Goal: Task Accomplishment & Management: Manage account settings

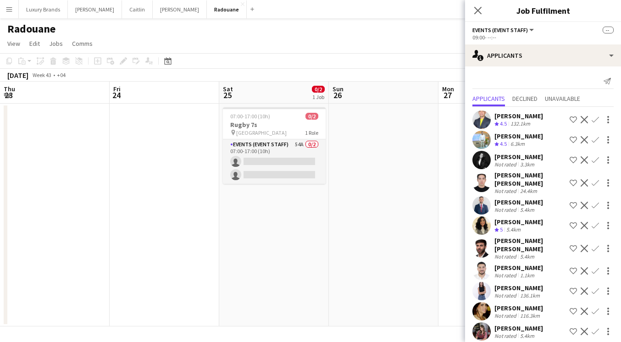
scroll to position [0, 336]
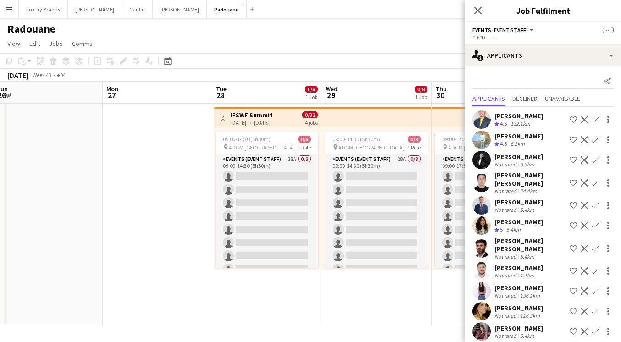
click at [8, 8] on app-icon "Menu" at bounding box center [9, 9] width 7 height 7
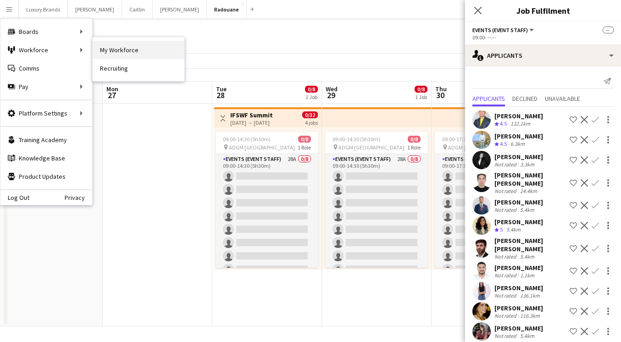
click at [104, 51] on link "My Workforce" at bounding box center [139, 50] width 92 height 18
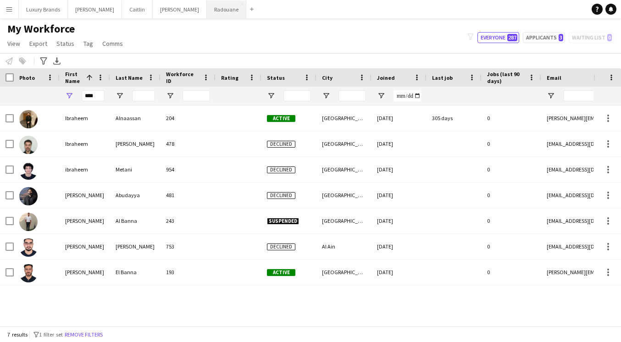
click at [207, 8] on button "Radouane Close" at bounding box center [226, 9] width 39 height 18
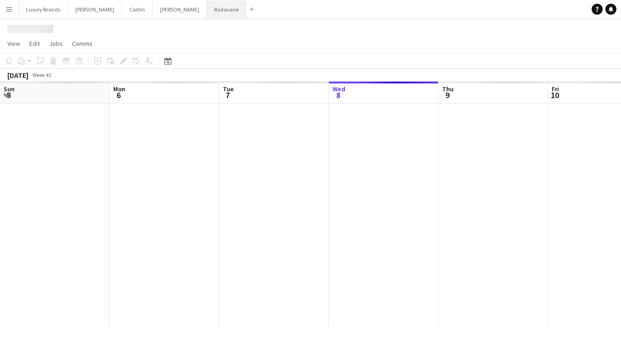
scroll to position [0, 219]
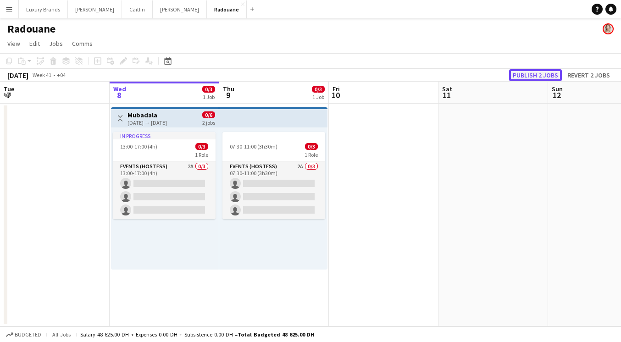
click at [524, 72] on button "Publish 2 jobs" at bounding box center [535, 75] width 53 height 12
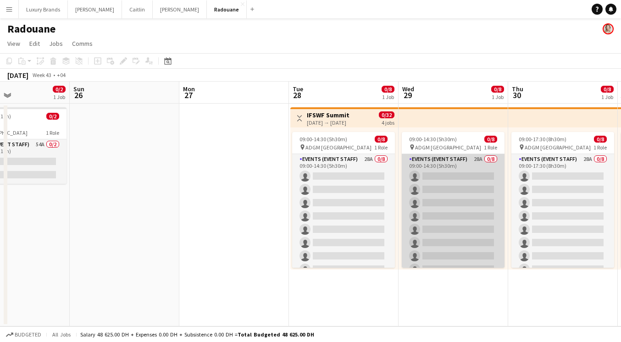
scroll to position [0, 373]
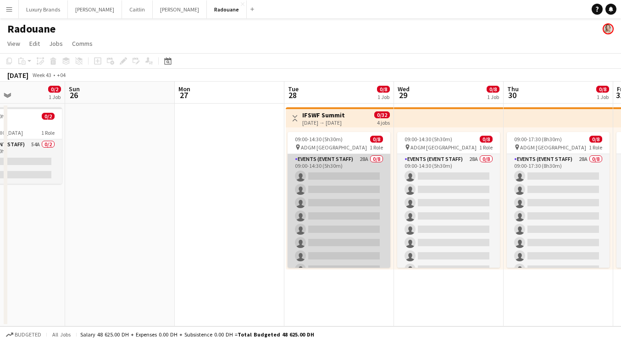
click at [352, 163] on app-card-role "Events (Event Staff) 28A 0/8 09:00-14:30 (5h30m) single-neutral-actions single-…" at bounding box center [338, 216] width 103 height 124
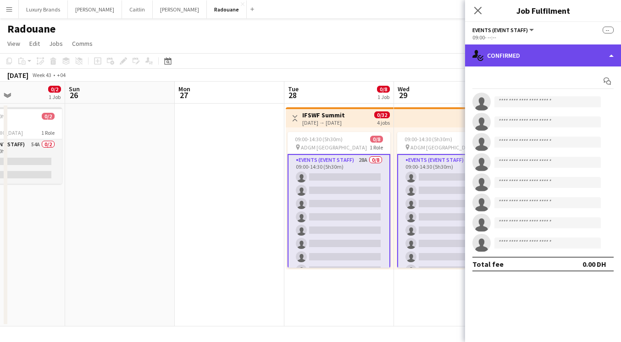
click at [513, 57] on div "single-neutral-actions-check-2 Confirmed" at bounding box center [543, 55] width 156 height 22
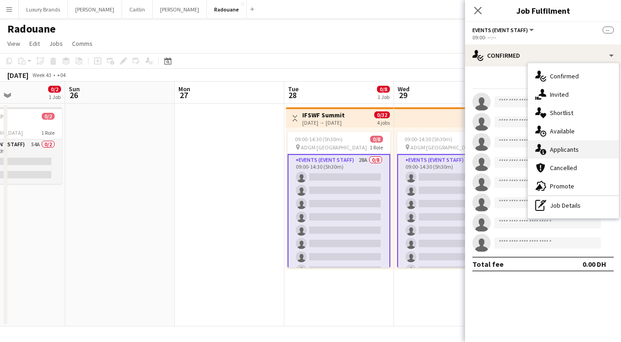
click at [564, 152] on span "Applicants" at bounding box center [564, 149] width 29 height 8
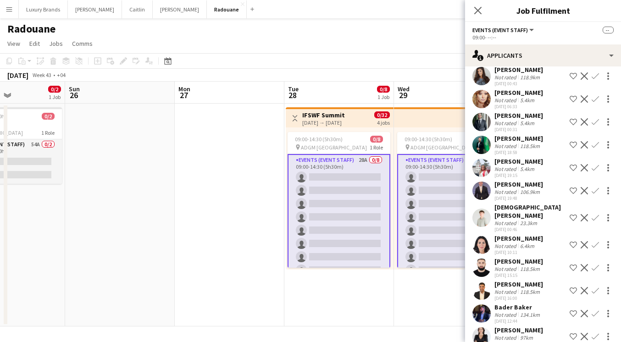
scroll to position [419, 0]
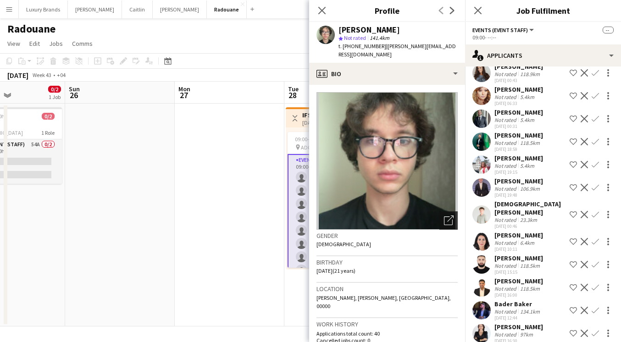
click at [446, 215] on icon "Open photos pop-in" at bounding box center [449, 220] width 10 height 10
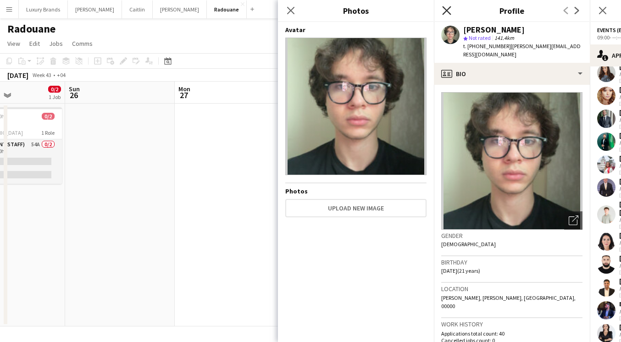
click at [448, 7] on icon "Close pop-in" at bounding box center [446, 10] width 9 height 9
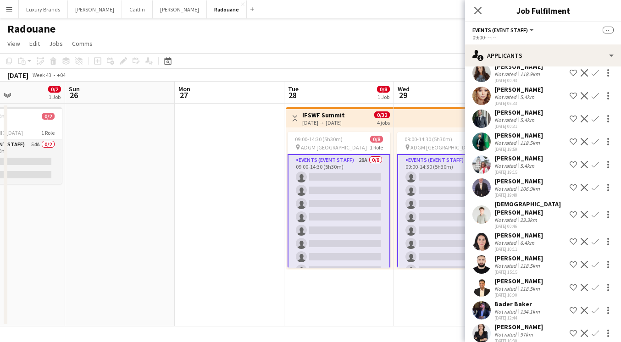
click at [15, 11] on button "Menu" at bounding box center [9, 9] width 18 height 18
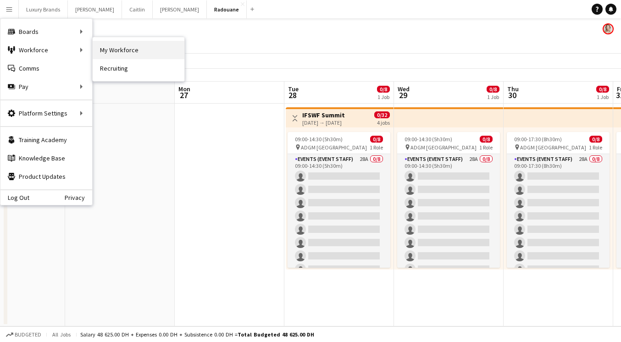
click at [109, 51] on link "My Workforce" at bounding box center [139, 50] width 92 height 18
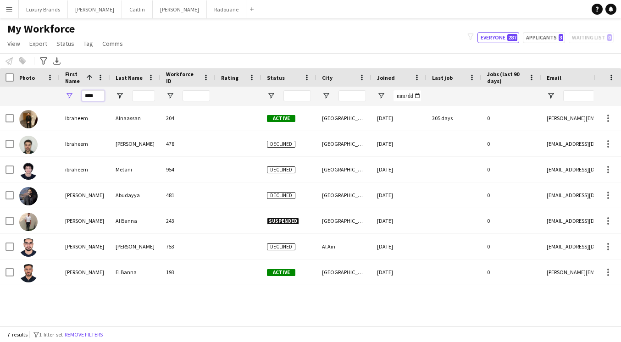
drag, startPoint x: 98, startPoint y: 96, endPoint x: 54, endPoint y: 96, distance: 44.5
click at [54, 96] on div "****" at bounding box center [497, 96] width 994 height 18
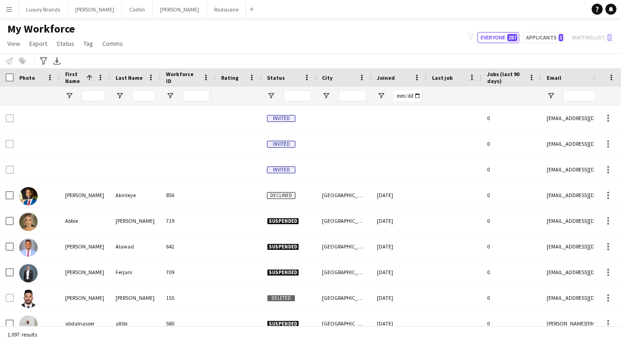
click at [204, 40] on div "My Workforce View Views Default view New view Update view Delete view Edit name…" at bounding box center [310, 37] width 621 height 31
click at [13, 44] on span "View" at bounding box center [13, 43] width 13 height 8
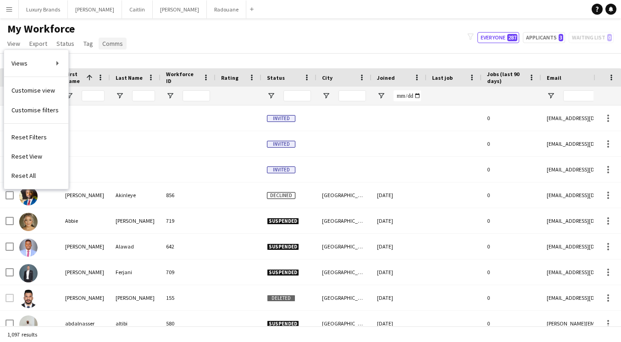
click at [108, 47] on span "Comms" at bounding box center [112, 43] width 21 height 8
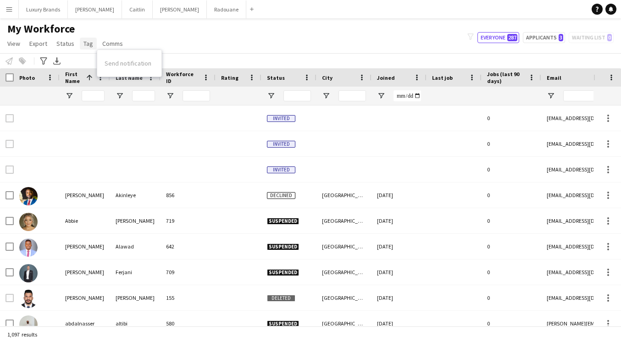
click at [88, 47] on span "Tag" at bounding box center [88, 43] width 10 height 8
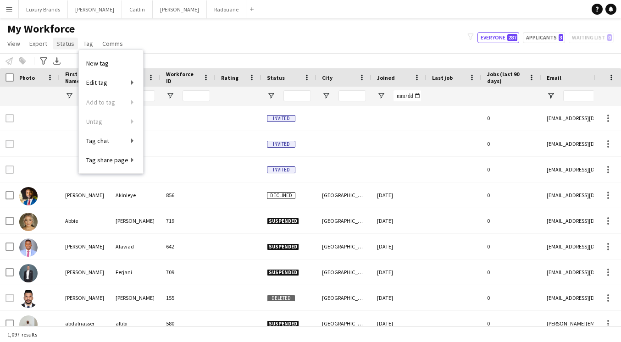
click at [69, 46] on span "Status" at bounding box center [65, 43] width 18 height 8
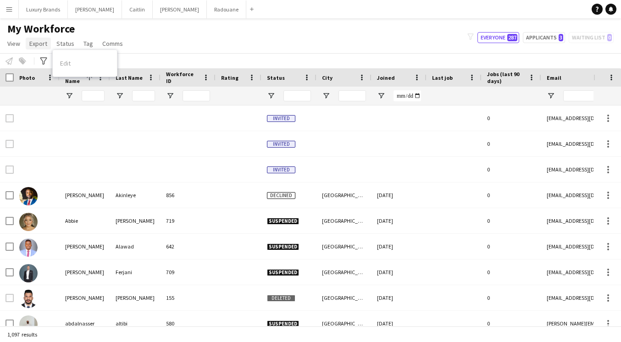
click at [33, 46] on span "Export" at bounding box center [38, 43] width 18 height 8
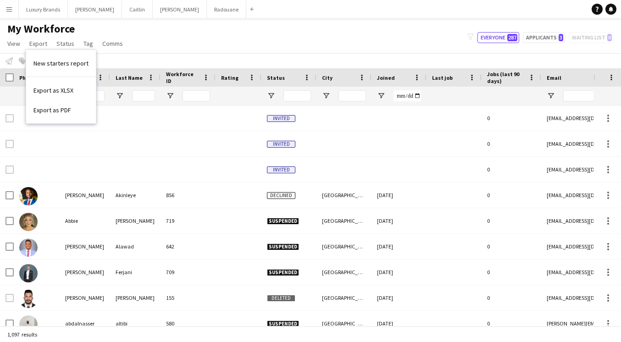
click at [229, 39] on div "My Workforce View Views Default view New view Update view Delete view Edit name…" at bounding box center [310, 37] width 621 height 31
click at [10, 12] on app-icon "Menu" at bounding box center [9, 9] width 7 height 7
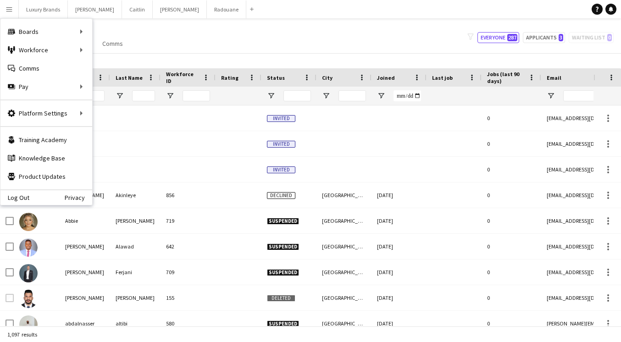
click at [232, 32] on div "My Workforce View Views Default view New view Update view Delete view Edit name…" at bounding box center [310, 37] width 621 height 31
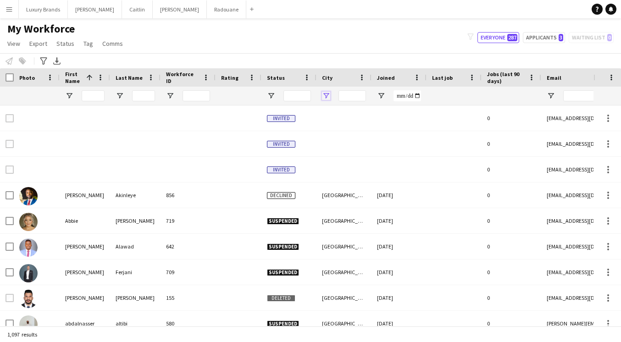
click at [325, 94] on span "Open Filter Menu" at bounding box center [326, 96] width 8 height 8
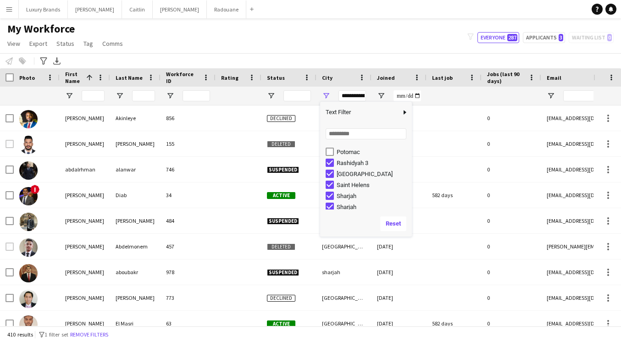
scroll to position [454, 0]
click at [329, 166] on div "[GEOGRAPHIC_DATA]" at bounding box center [368, 170] width 86 height 11
click at [330, 177] on div "Saint Helens" at bounding box center [368, 181] width 86 height 11
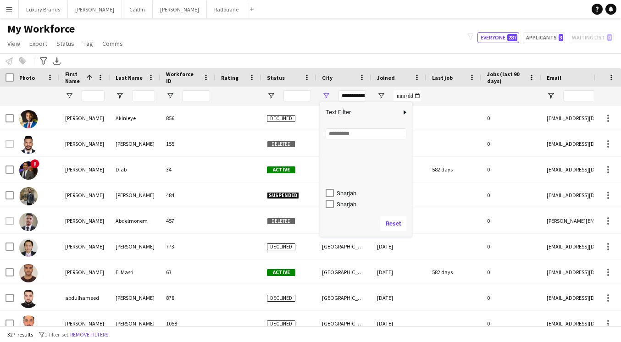
scroll to position [509, 0]
type input "**********"
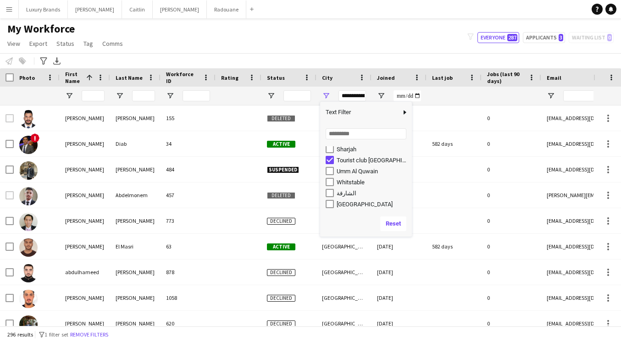
click at [382, 57] on div "Notify workforce Add to tag Select at least one crew to tag him or her. Advance…" at bounding box center [310, 60] width 621 height 15
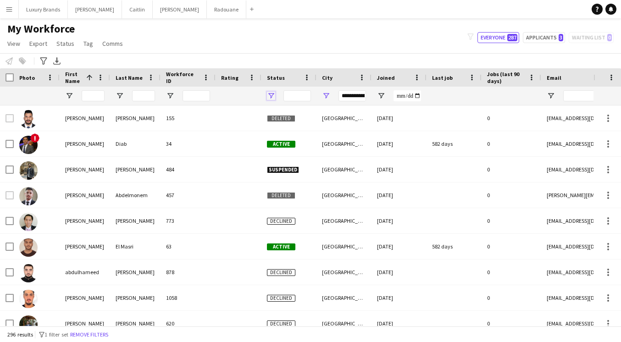
click at [272, 95] on span "Open Filter Menu" at bounding box center [271, 96] width 8 height 8
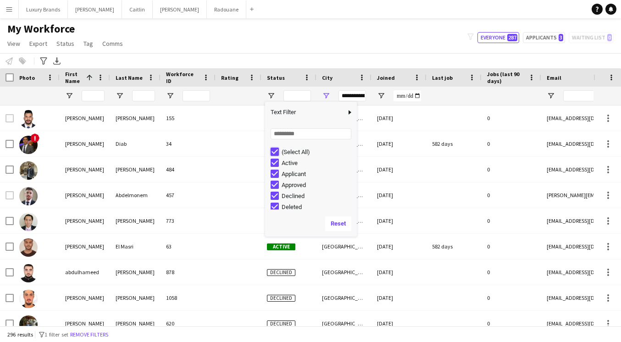
type input "***"
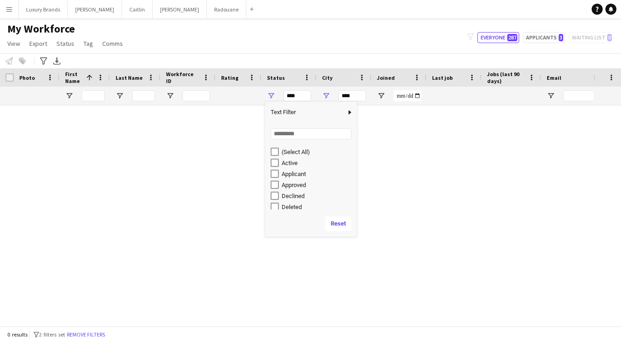
type input "**********"
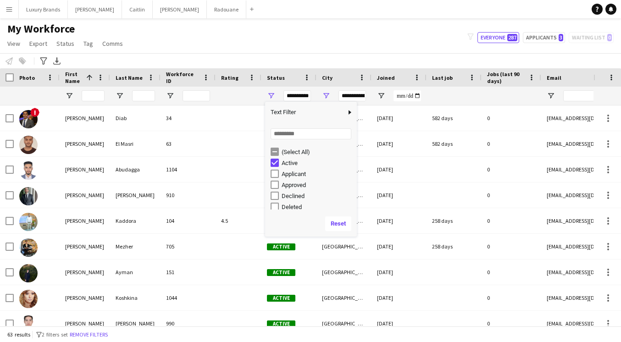
click at [340, 44] on div "My Workforce View Views Default view New view Update view Delete view Edit name…" at bounding box center [310, 37] width 621 height 31
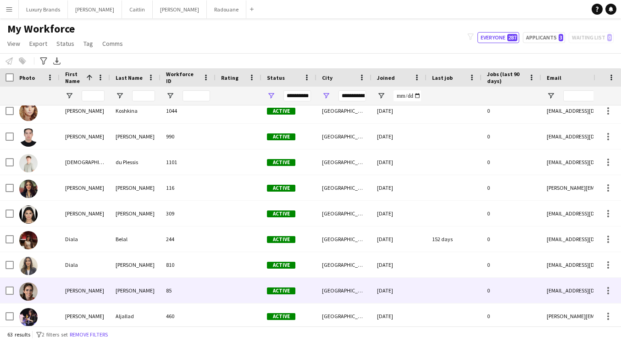
scroll to position [187, 0]
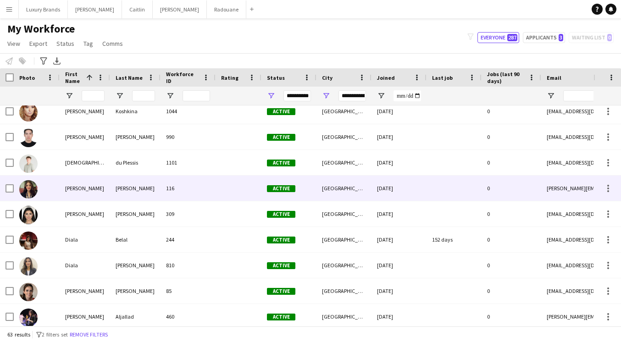
click at [107, 186] on div "[PERSON_NAME]" at bounding box center [85, 188] width 50 height 25
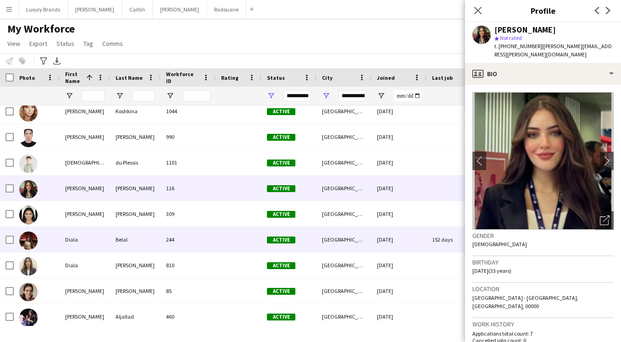
click at [127, 242] on div "Belal" at bounding box center [135, 239] width 50 height 25
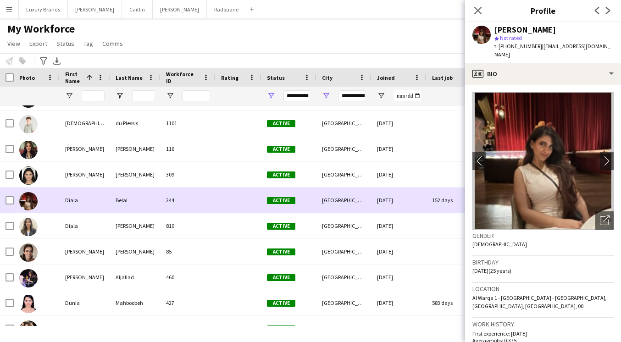
scroll to position [0, 0]
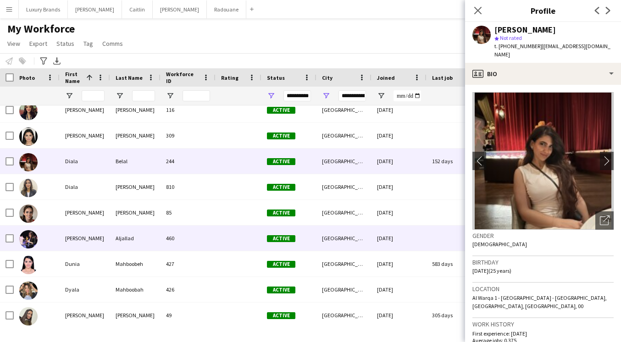
click at [121, 236] on div "Aljallad" at bounding box center [135, 238] width 50 height 25
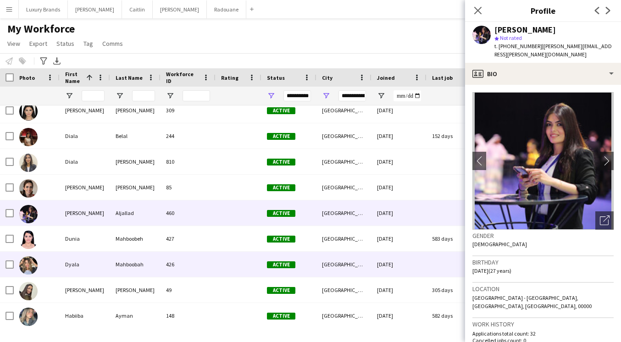
scroll to position [301, 0]
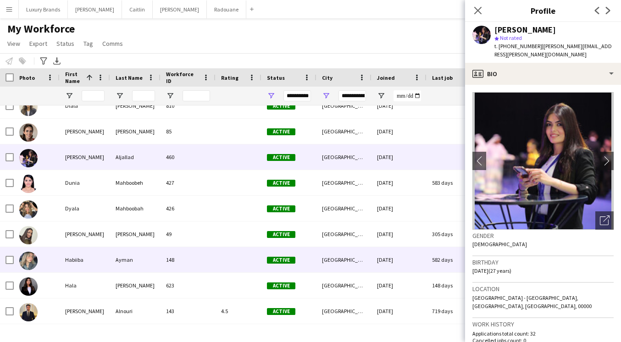
click at [125, 258] on div "Ayman" at bounding box center [135, 259] width 50 height 25
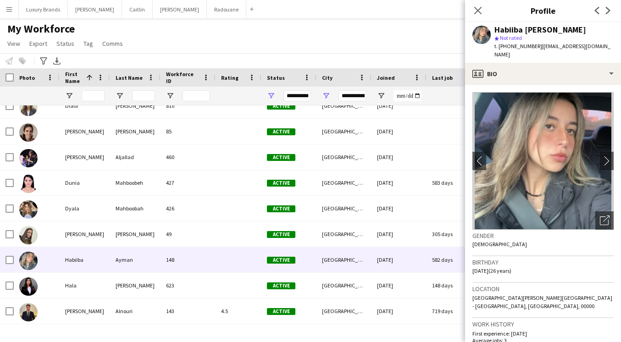
click at [598, 201] on img at bounding box center [542, 161] width 141 height 138
click at [607, 215] on icon "Open photos pop-in" at bounding box center [605, 220] width 10 height 10
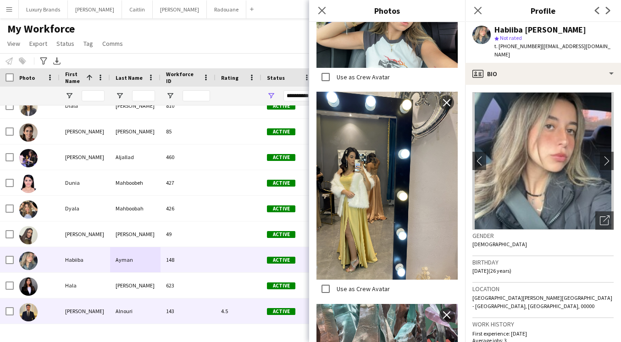
click at [140, 299] on div "Alnouri" at bounding box center [135, 310] width 50 height 25
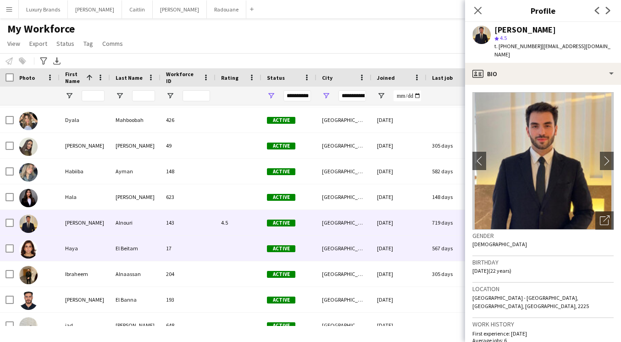
click at [131, 246] on div "El Beitam" at bounding box center [135, 248] width 50 height 25
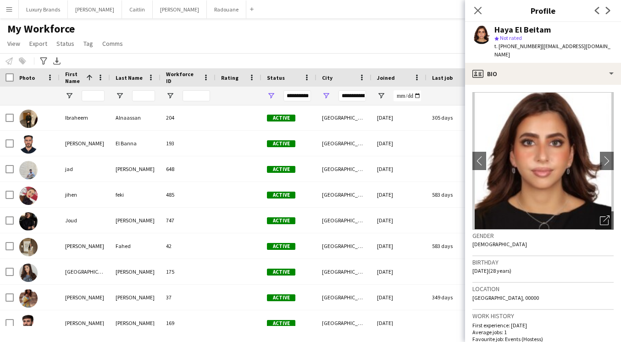
scroll to position [617, 0]
